Goal: Transaction & Acquisition: Download file/media

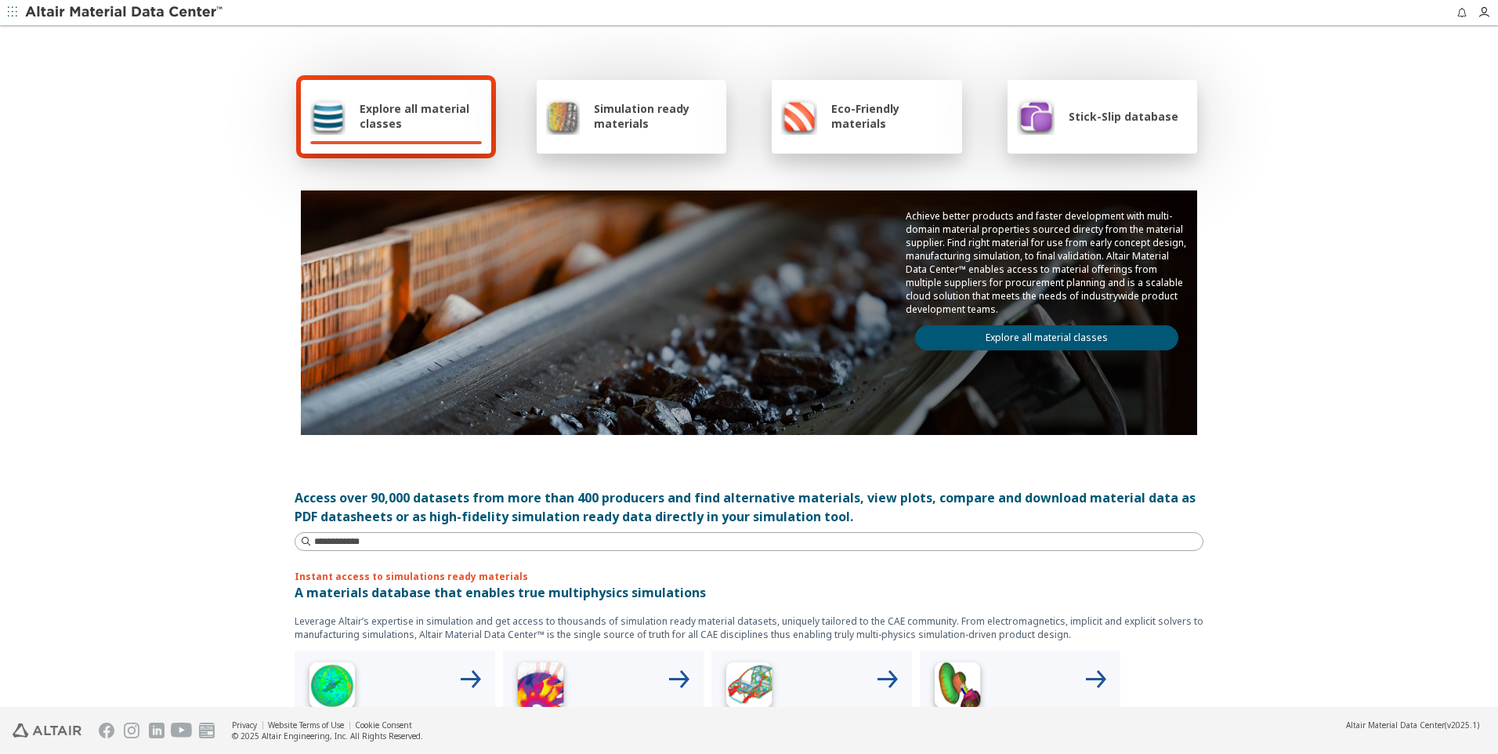
click at [670, 99] on div "Simulation ready materials" at bounding box center [632, 116] width 172 height 38
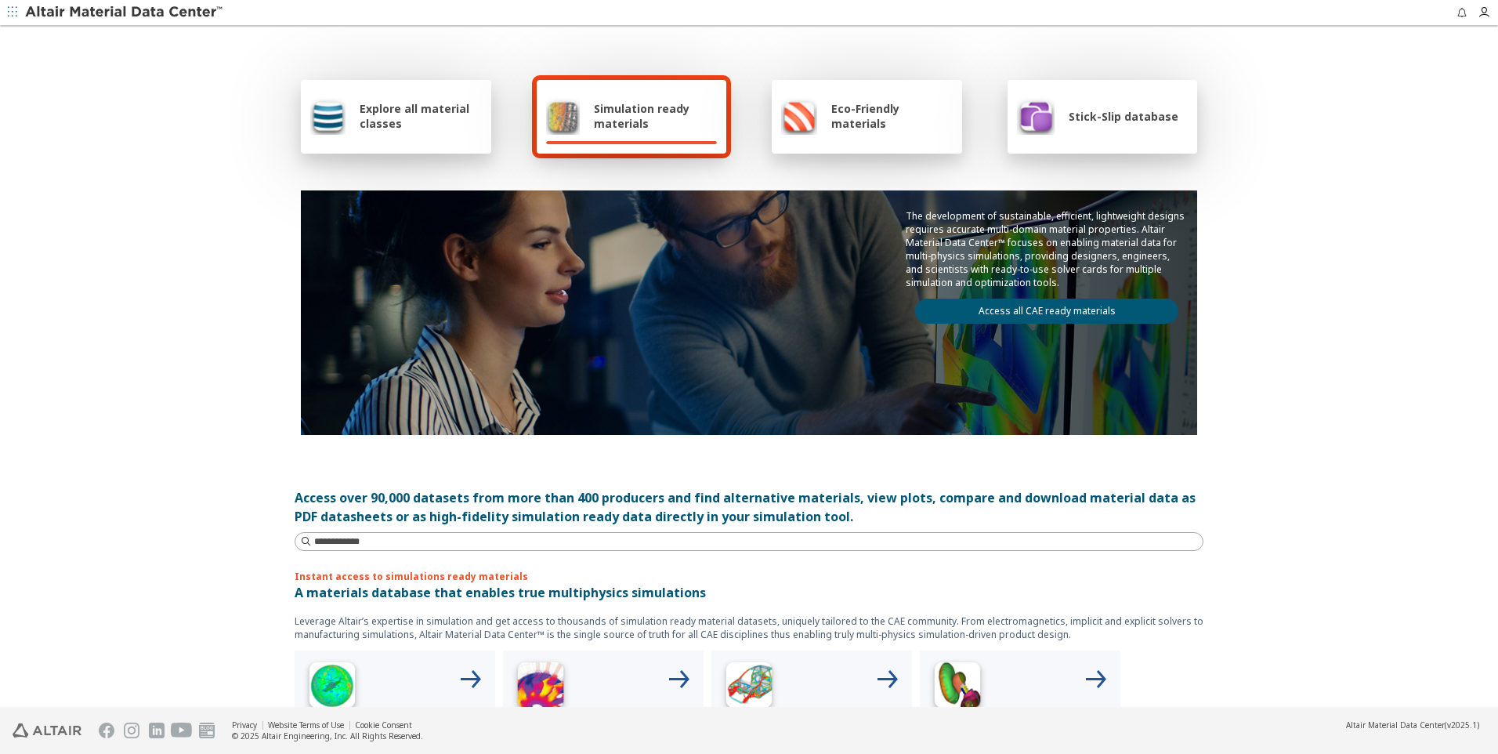
click at [1020, 314] on link "Access all CAE ready materials" at bounding box center [1046, 310] width 263 height 25
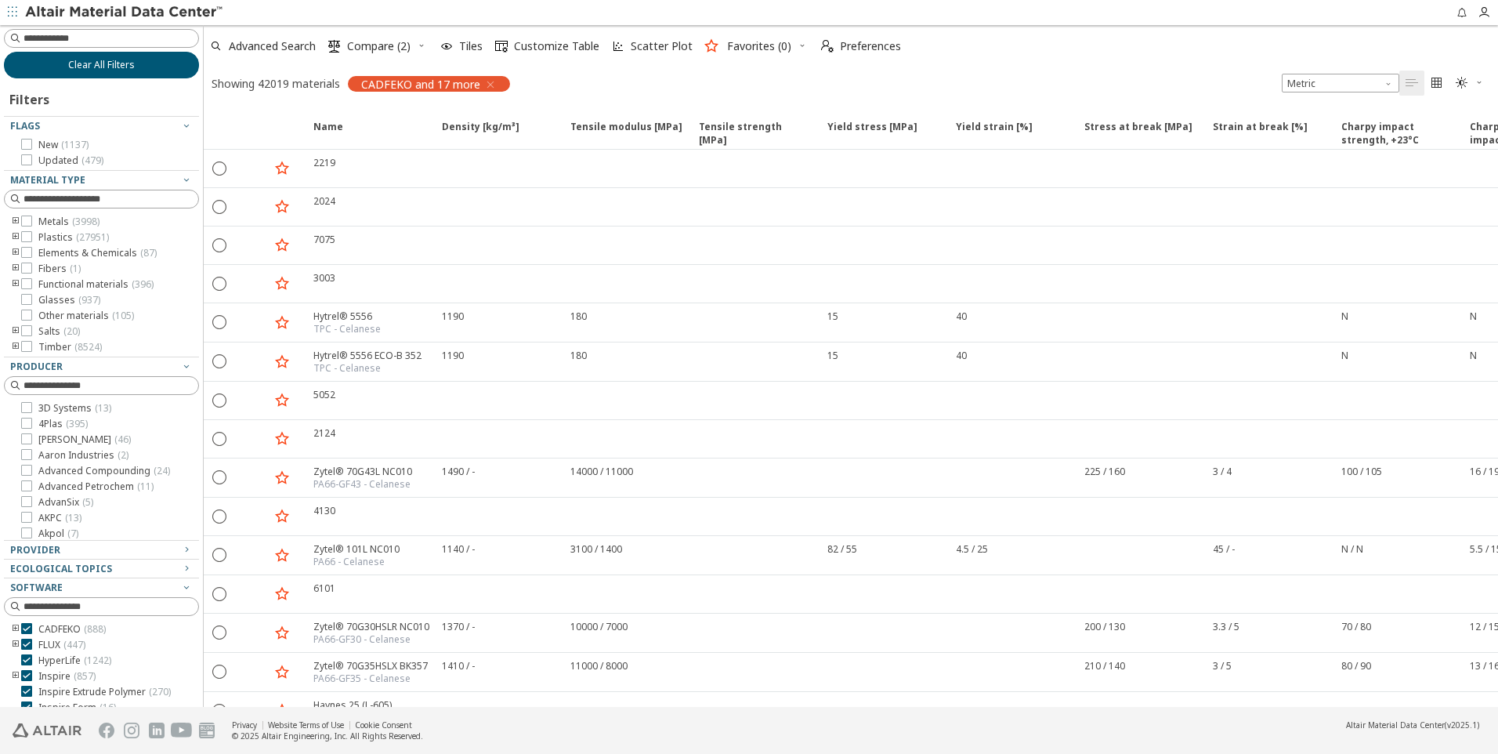
click at [83, 63] on span "Clear All Filters" at bounding box center [101, 65] width 67 height 13
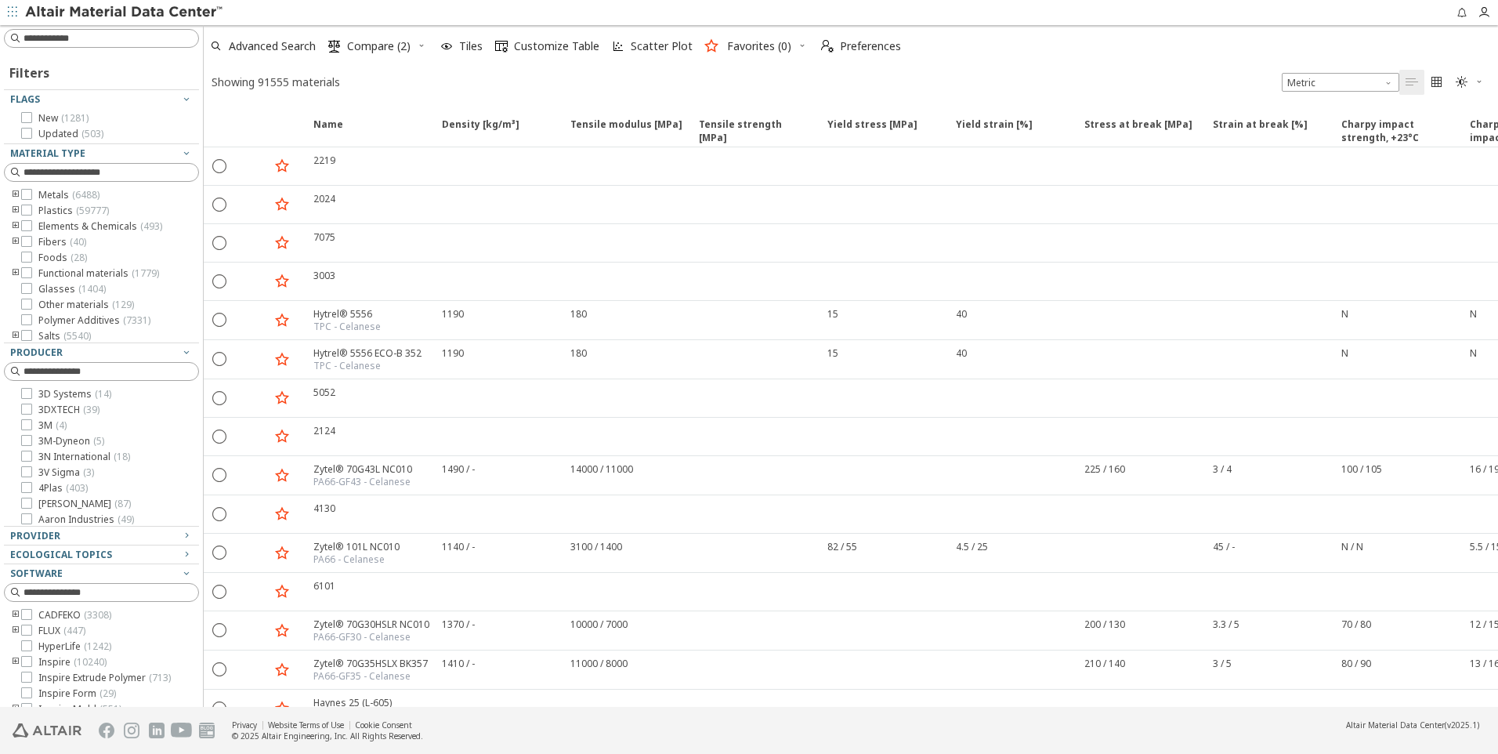
click at [13, 209] on icon "toogle group" at bounding box center [15, 210] width 11 height 13
click at [1486, 12] on icon "button" at bounding box center [1484, 12] width 13 height 13
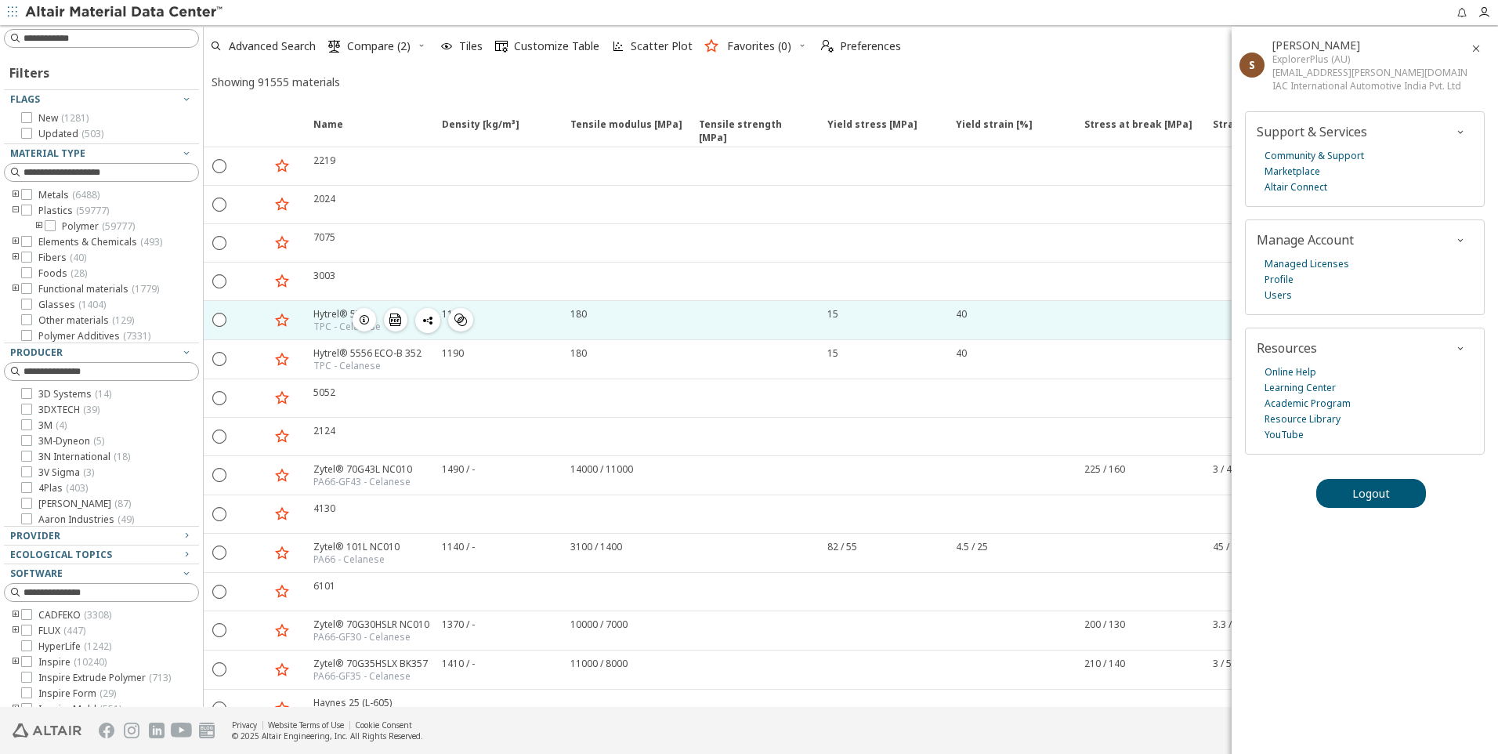
click at [364, 320] on icon "button" at bounding box center [364, 319] width 13 height 13
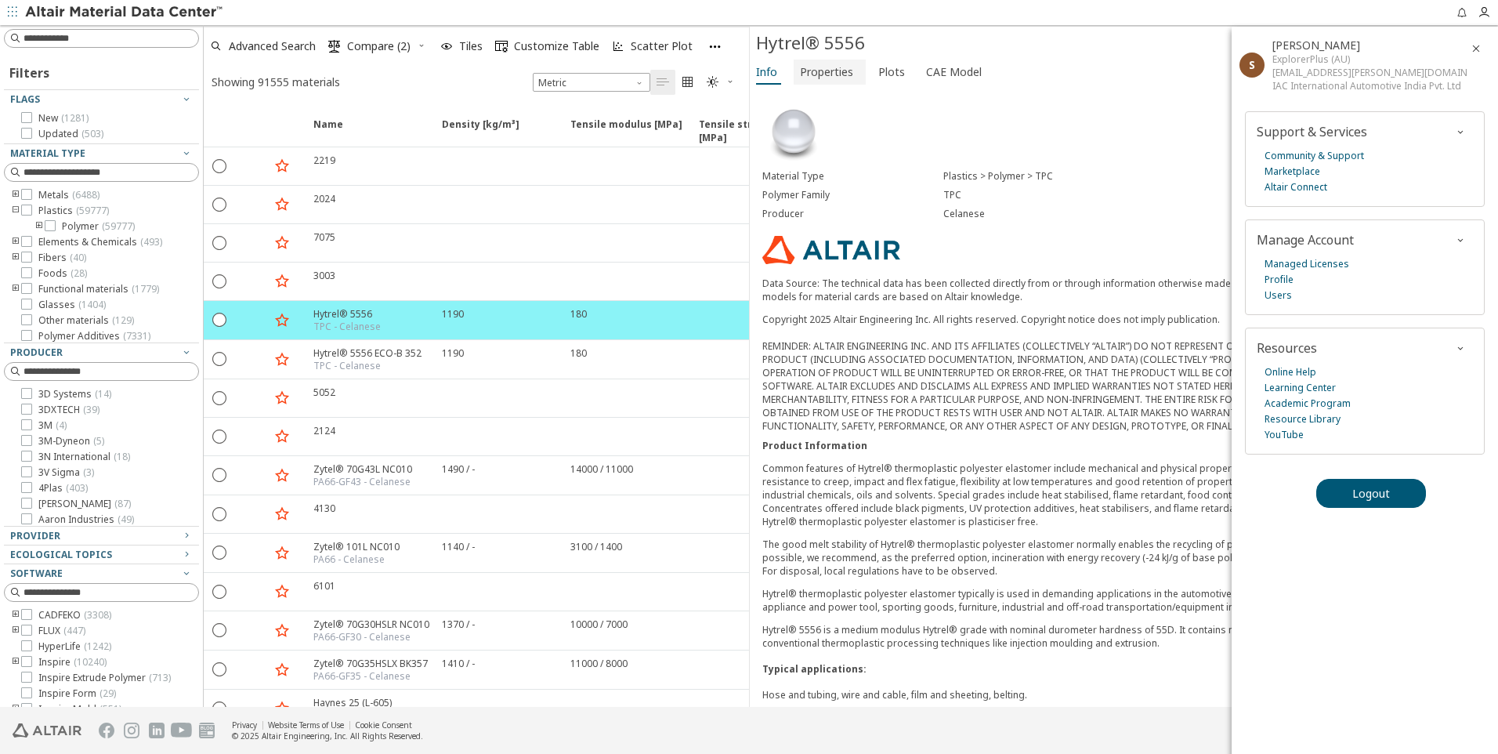
click at [840, 73] on span "Properties" at bounding box center [826, 72] width 53 height 25
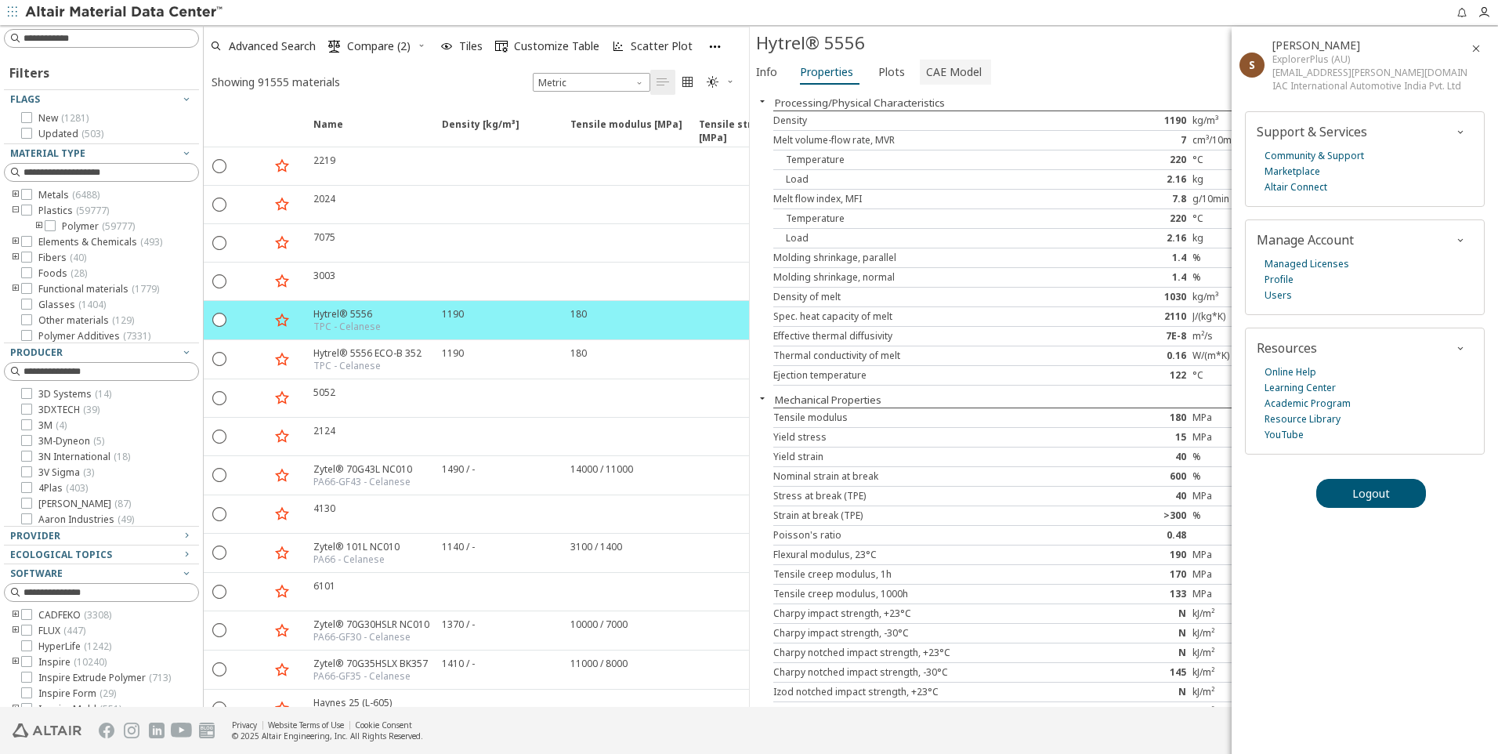
click at [937, 67] on span "CAE Model" at bounding box center [954, 72] width 56 height 25
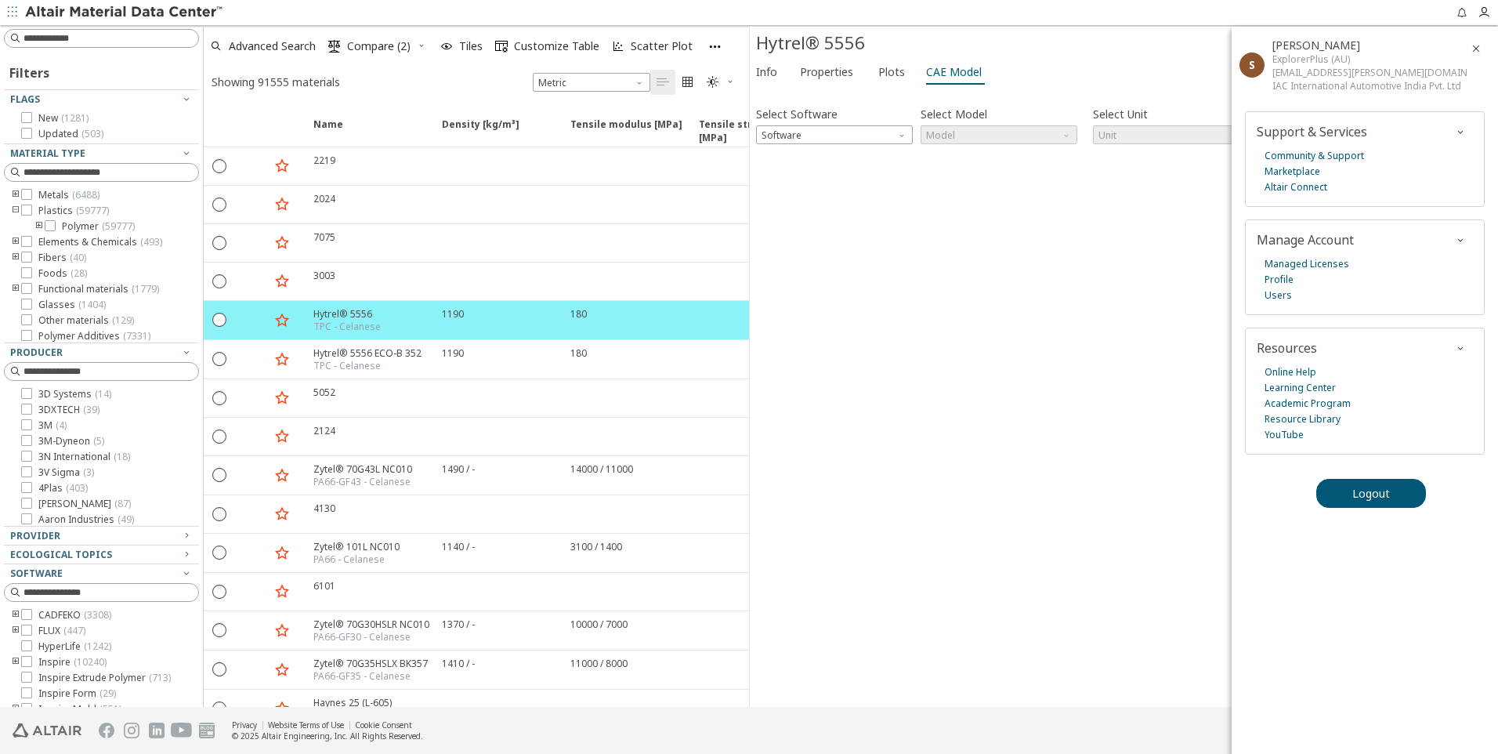
click at [1480, 52] on icon "button" at bounding box center [1476, 48] width 13 height 13
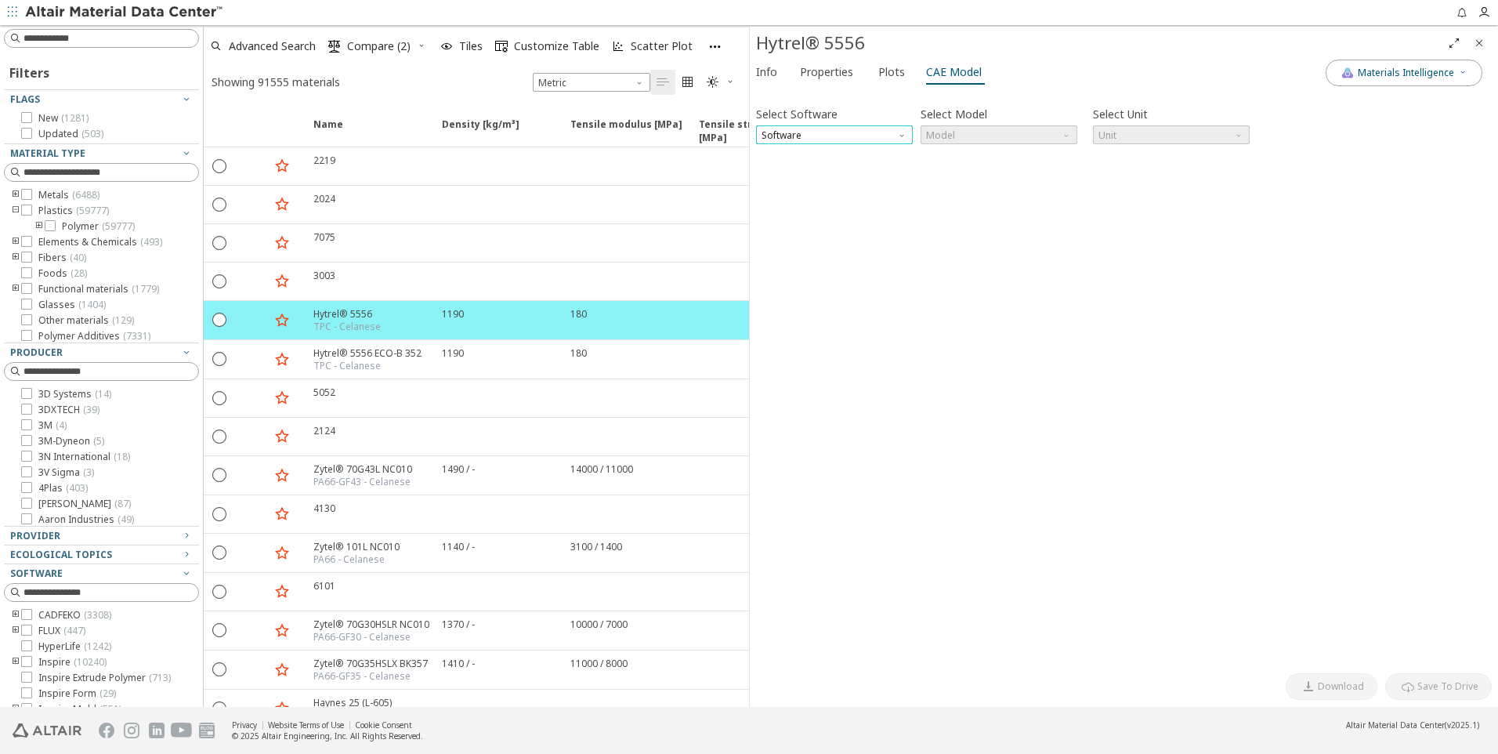
click at [859, 137] on span "Software" at bounding box center [834, 134] width 157 height 19
click at [803, 301] on span "Ls-Dyna" at bounding box center [834, 304] width 144 height 11
click at [1013, 136] on span "Model" at bounding box center [999, 134] width 157 height 19
click at [975, 175] on span "Mat24" at bounding box center [999, 173] width 144 height 11
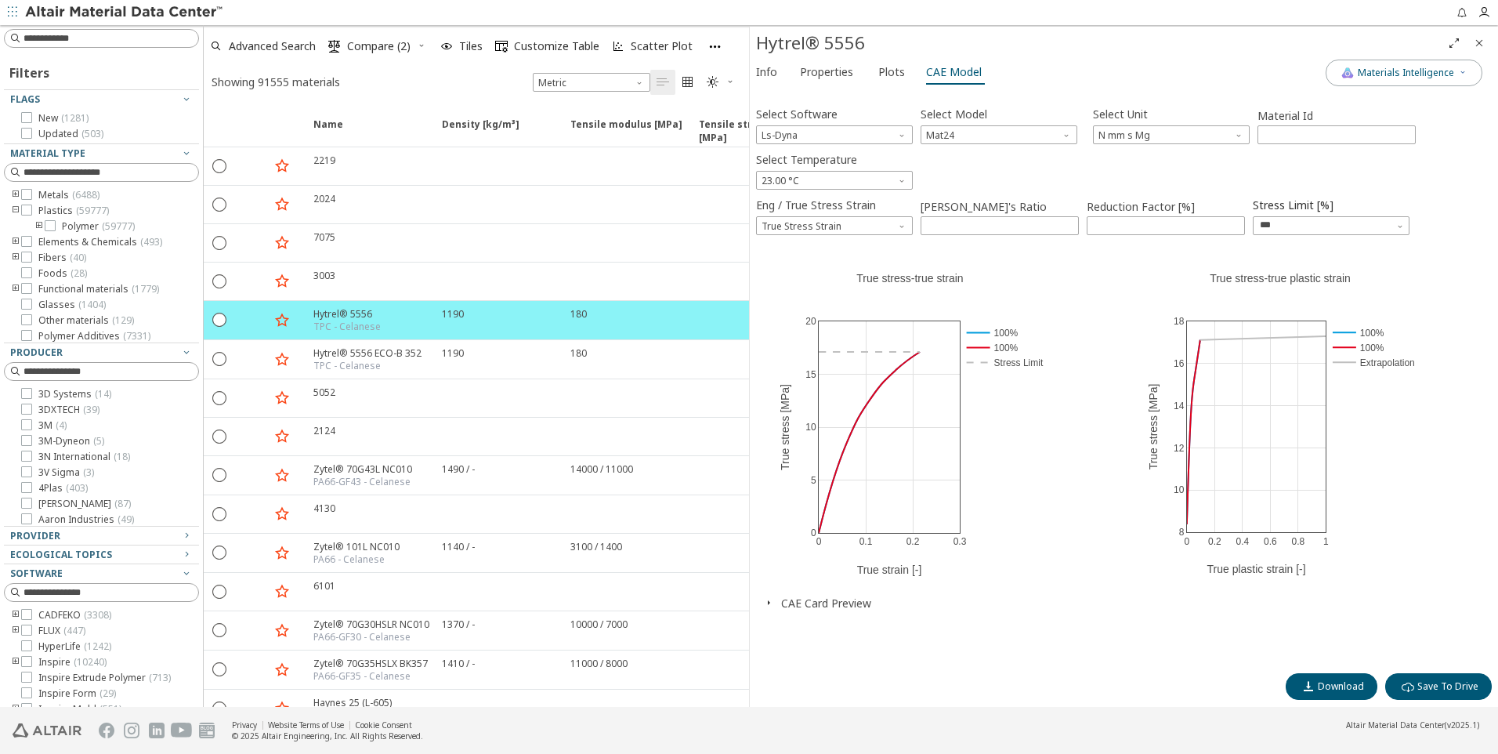
click at [770, 599] on icon "button" at bounding box center [768, 602] width 13 height 13
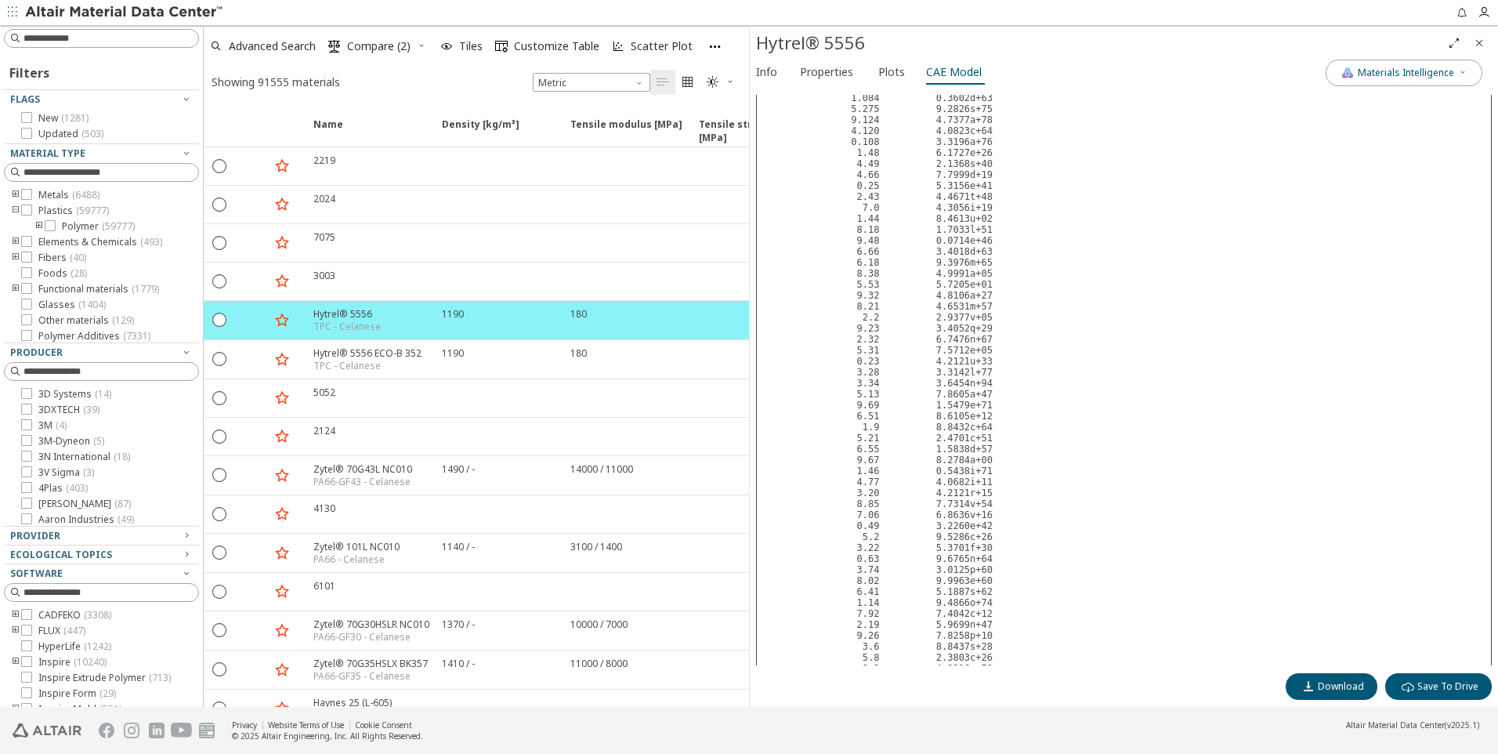
scroll to position [1567, 0]
click at [1348, 684] on span "Download" at bounding box center [1341, 686] width 46 height 13
